Goal: Task Accomplishment & Management: Manage account settings

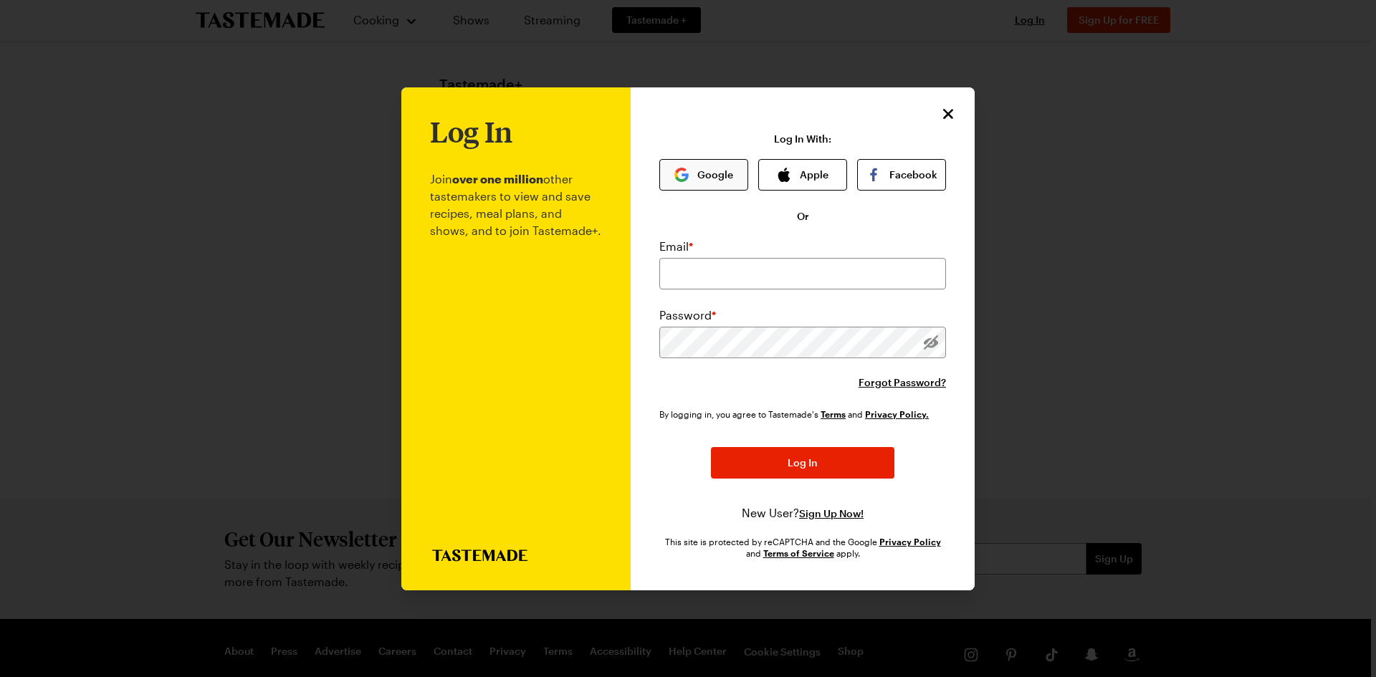
click at [699, 175] on button "Google" at bounding box center [703, 175] width 89 height 32
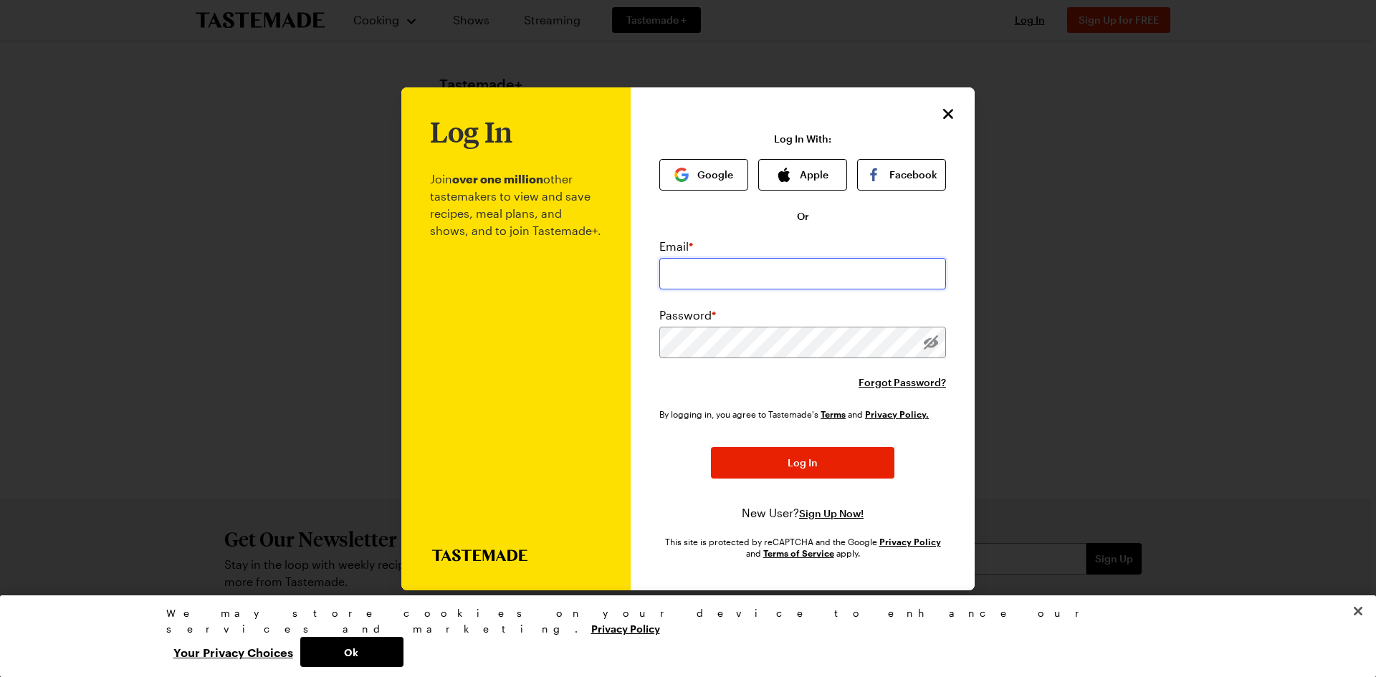
click at [778, 269] on input "email" at bounding box center [802, 274] width 287 height 32
type input "[EMAIL_ADDRESS][DOMAIN_NAME]"
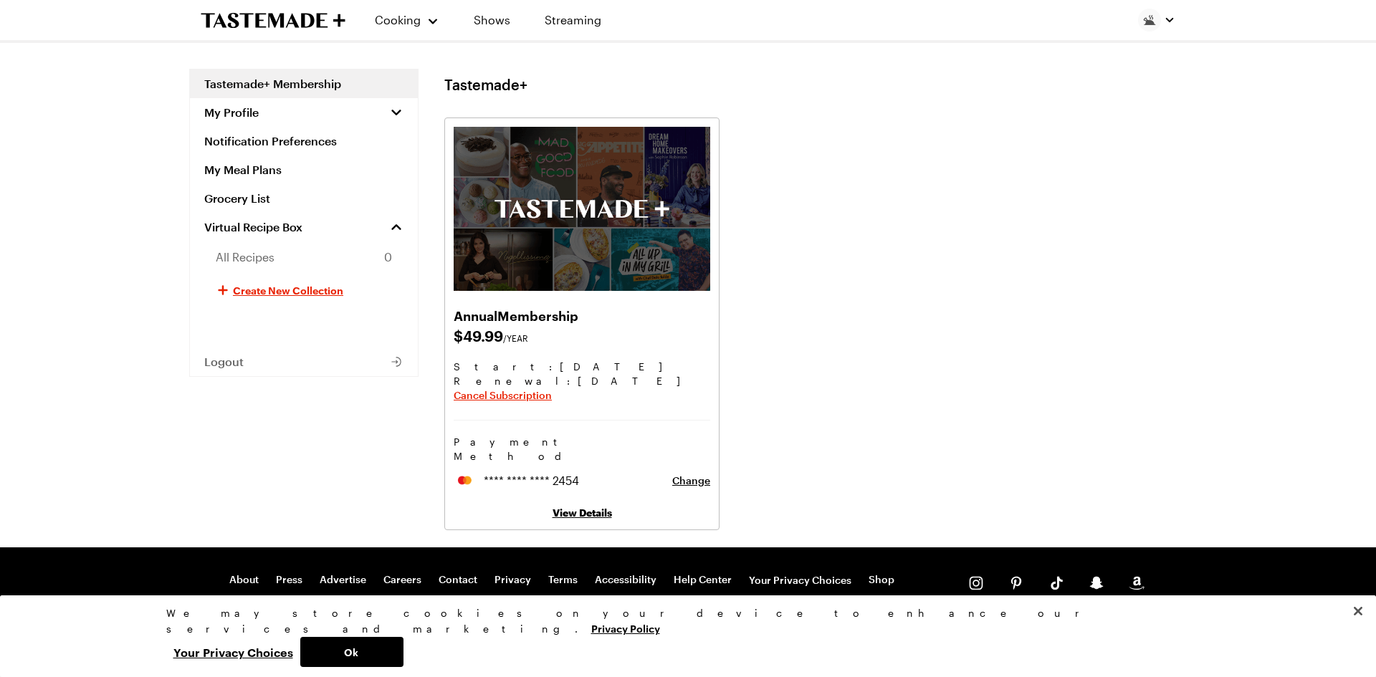
click at [594, 507] on link "View Details" at bounding box center [582, 513] width 59 height 12
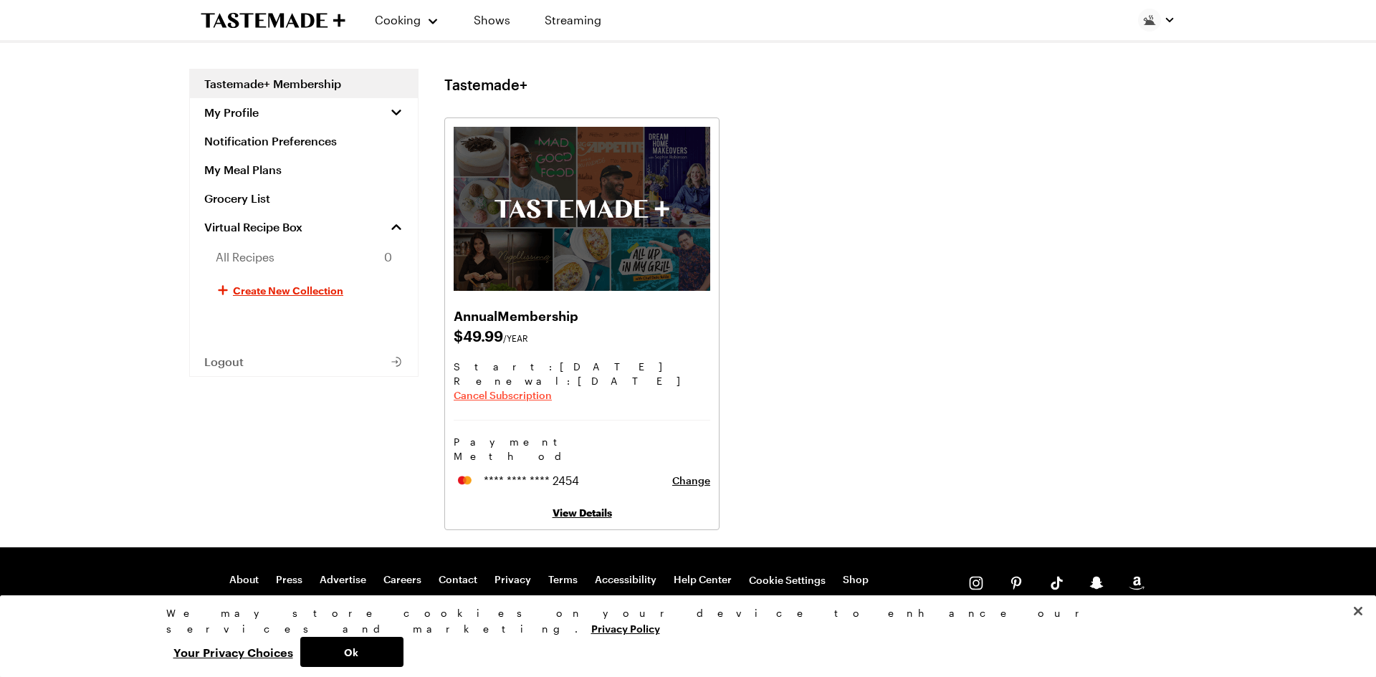
click at [520, 395] on span "Cancel Subscription" at bounding box center [503, 395] width 98 height 14
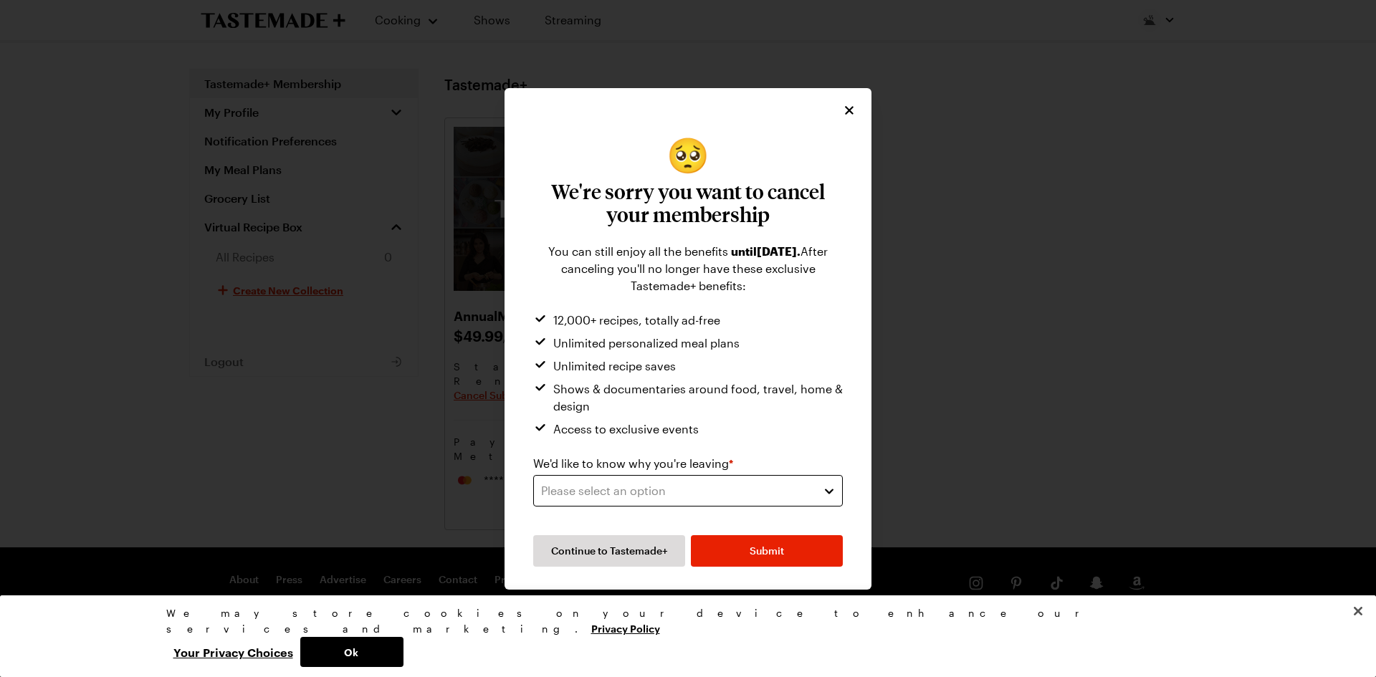
click at [671, 492] on div "Please select an option" at bounding box center [677, 490] width 272 height 17
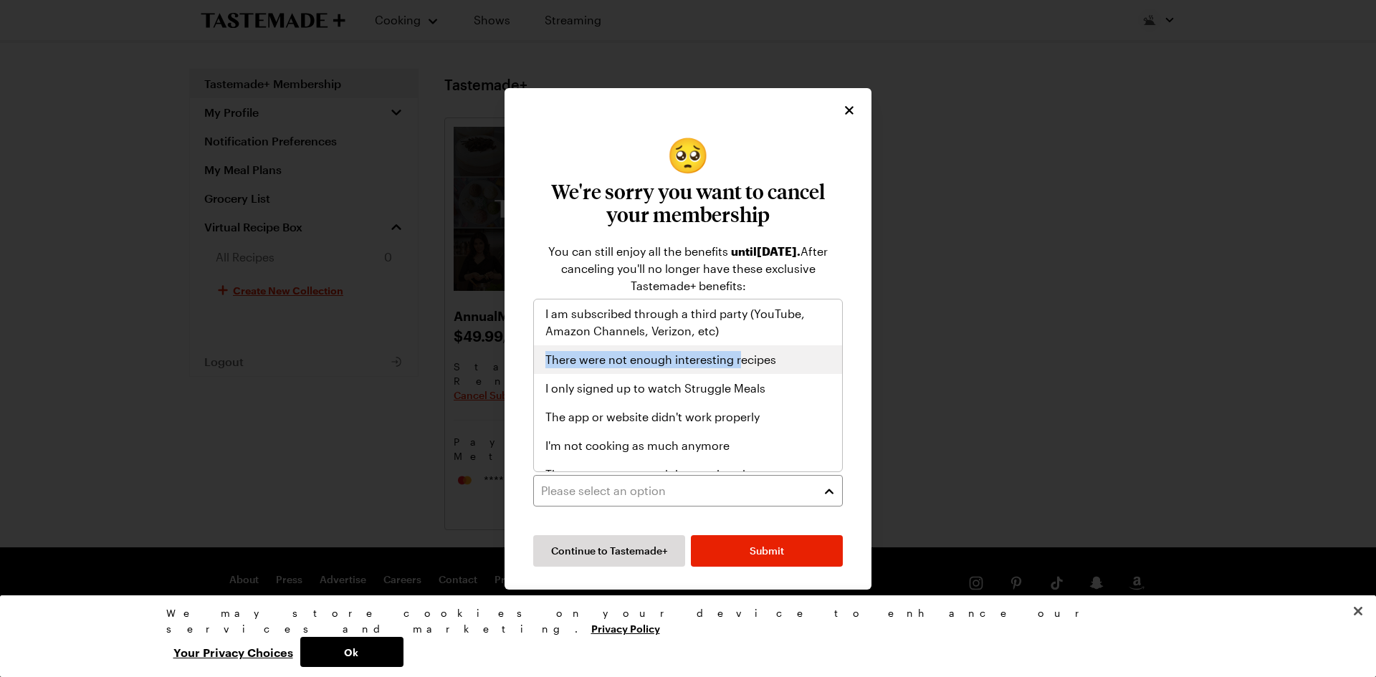
drag, startPoint x: 742, startPoint y: 332, endPoint x: 741, endPoint y: 358, distance: 26.6
click at [741, 358] on div "I am subscribed through a third party (YouTube, Amazon Channels, Verizon, etc) …" at bounding box center [688, 386] width 308 height 172
click at [741, 358] on span "There were not enough interesting recipes" at bounding box center [660, 359] width 231 height 17
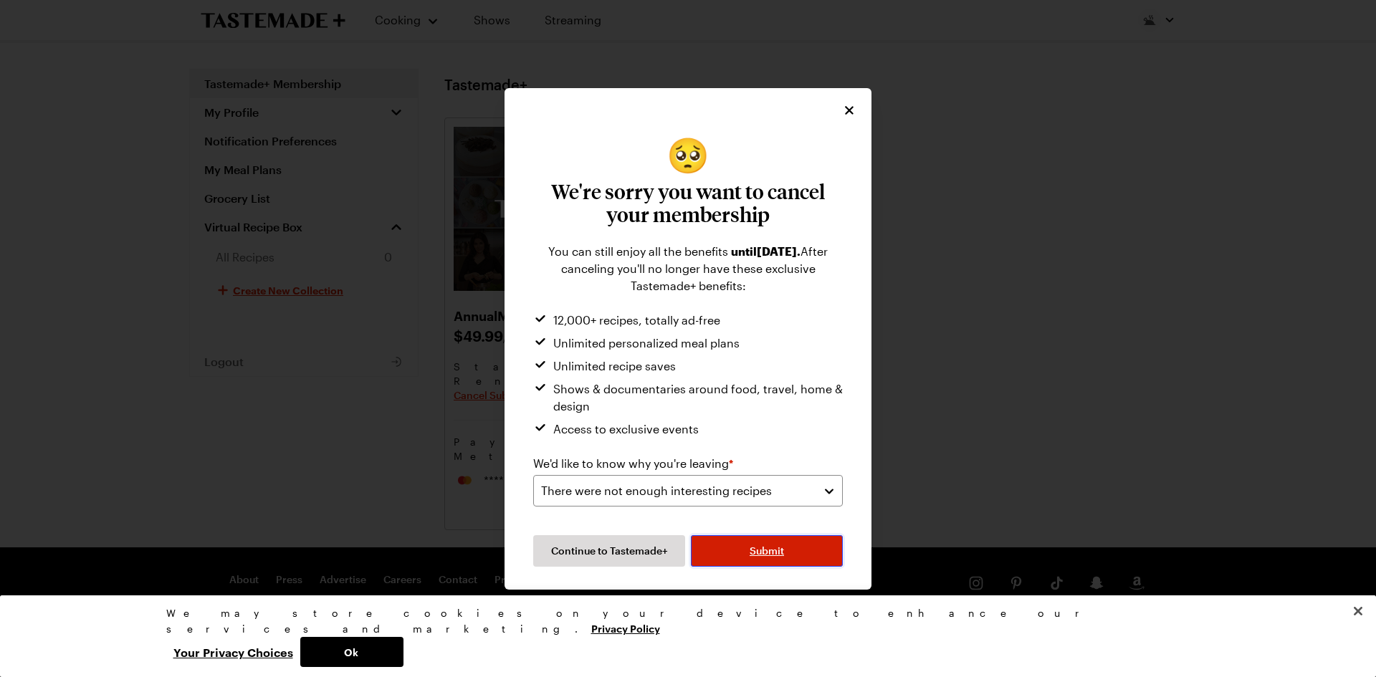
click at [757, 561] on button "Submit" at bounding box center [767, 551] width 152 height 32
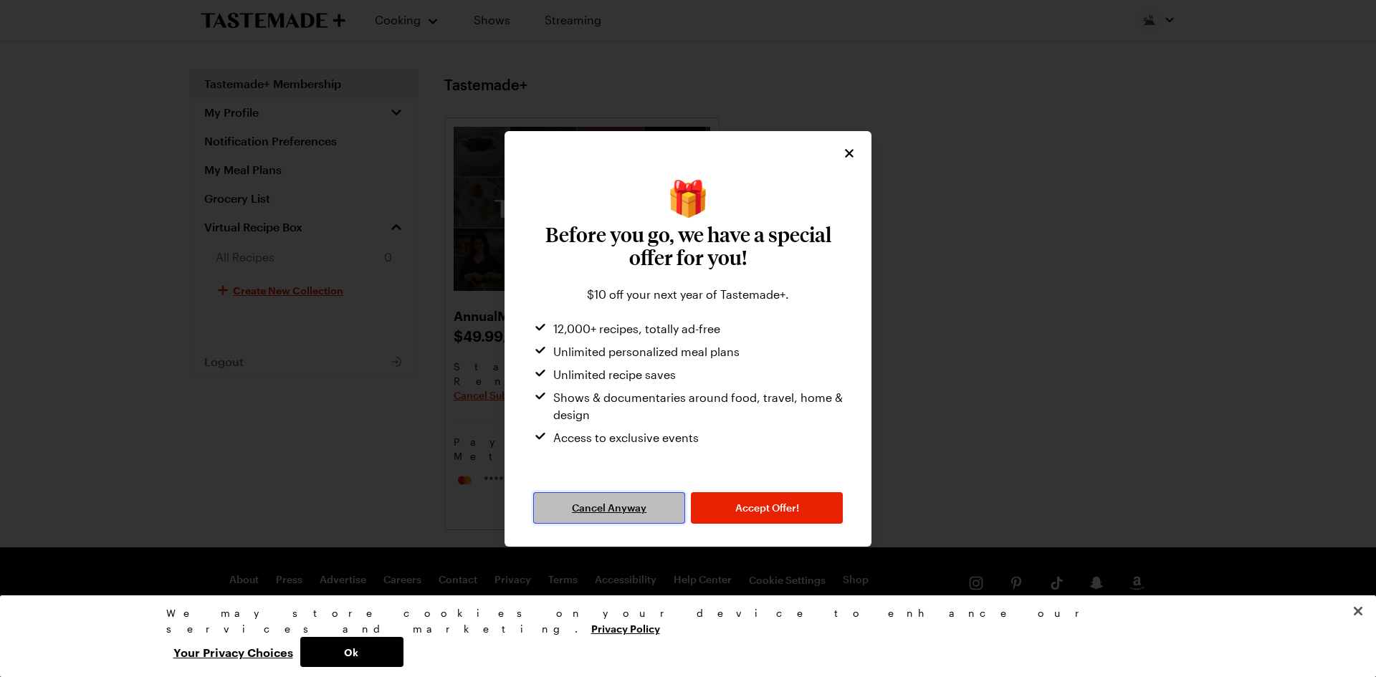
click at [624, 507] on span "Cancel Anyway" at bounding box center [609, 508] width 75 height 14
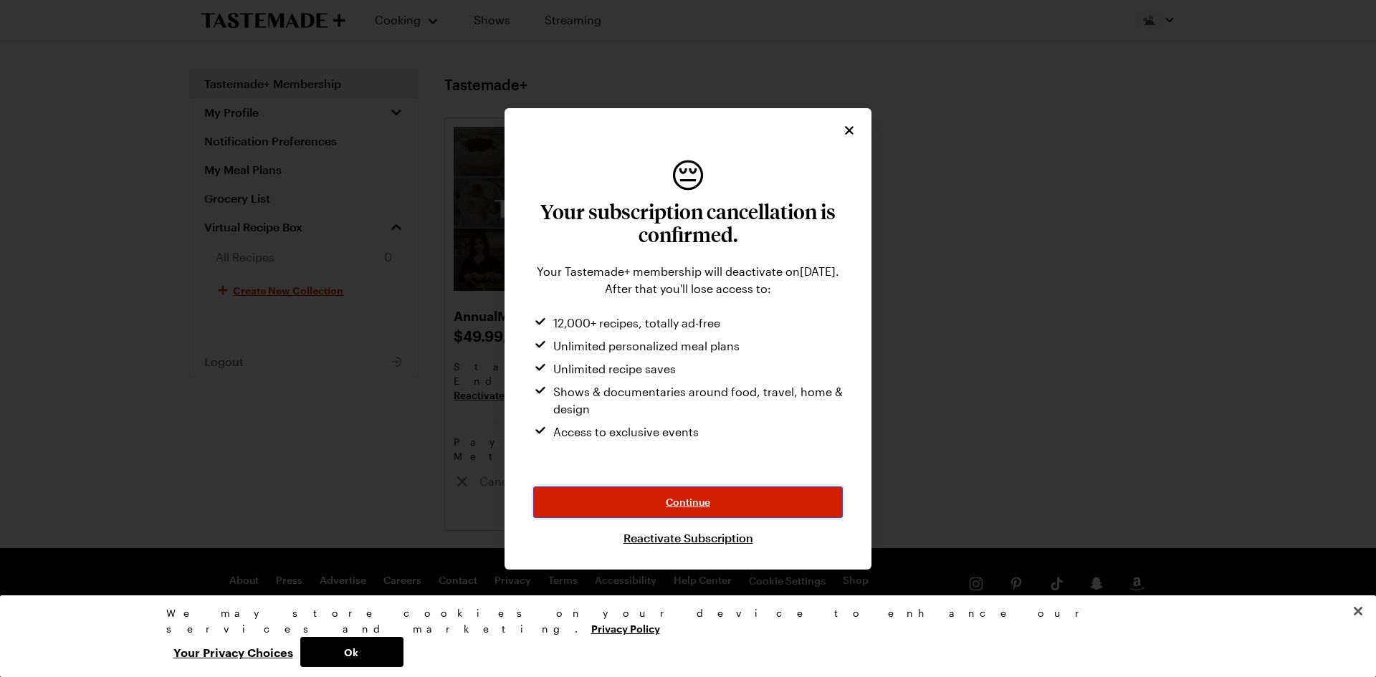
click at [709, 505] on span "Continue" at bounding box center [688, 502] width 44 height 14
